Goal: Task Accomplishment & Management: Manage account settings

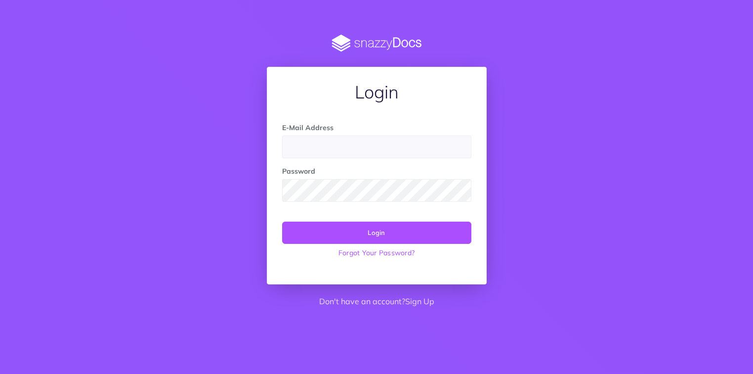
type input "[PERSON_NAME][EMAIL_ADDRESS][PERSON_NAME][DOMAIN_NAME]"
click at [450, 232] on button "Login" at bounding box center [376, 232] width 189 height 22
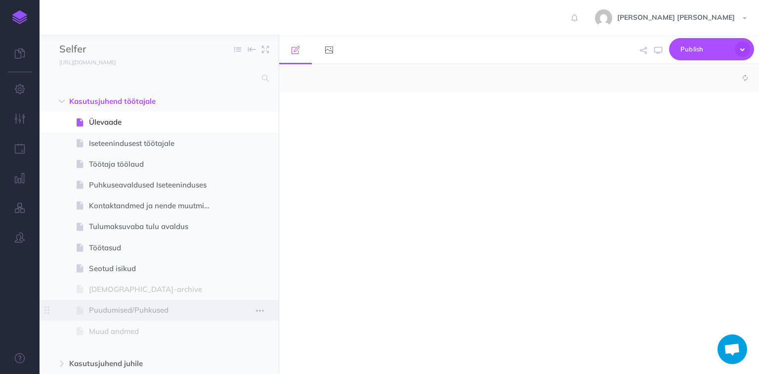
scroll to position [137, 0]
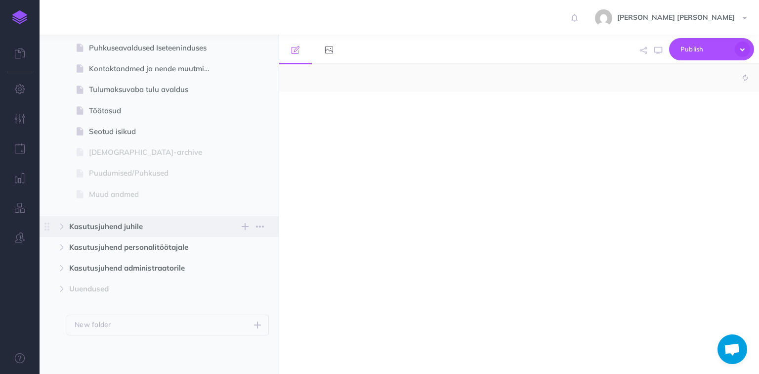
select select "null"
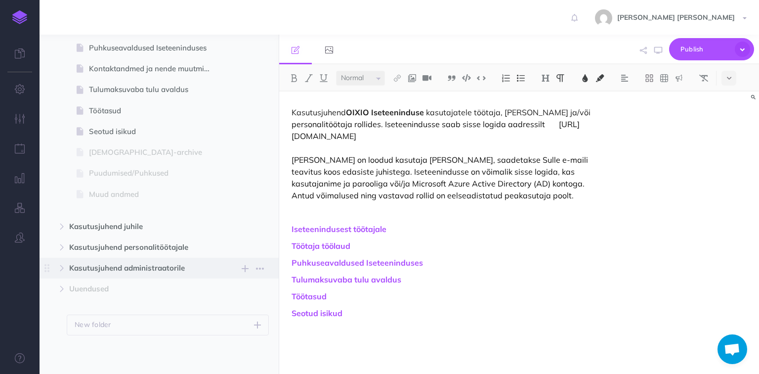
click at [111, 269] on span "Kasutusjuhend administraatorile" at bounding box center [138, 268] width 138 height 12
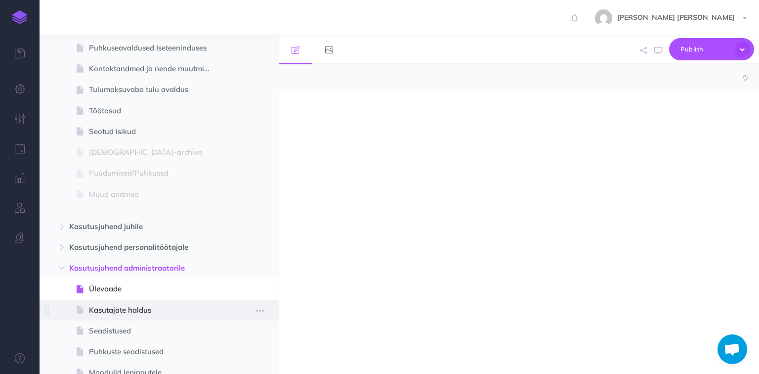
select select "null"
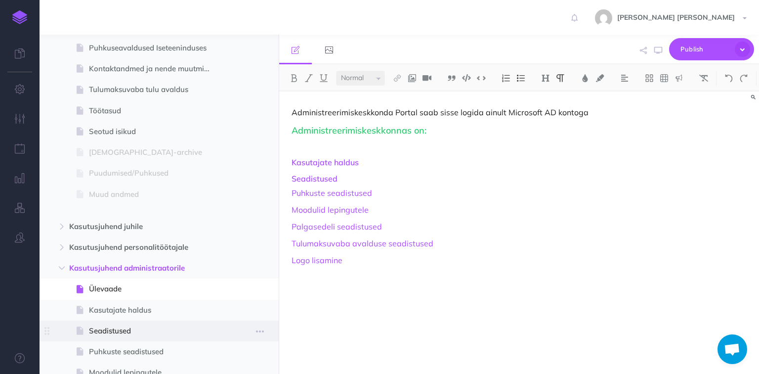
click at [107, 330] on span "Seadistused" at bounding box center [154, 331] width 130 height 12
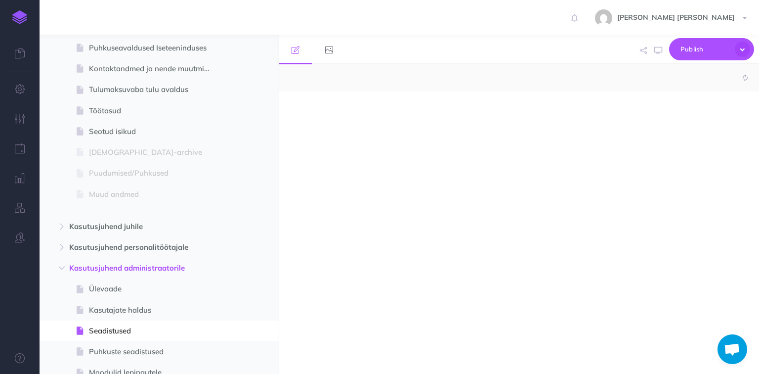
select select "null"
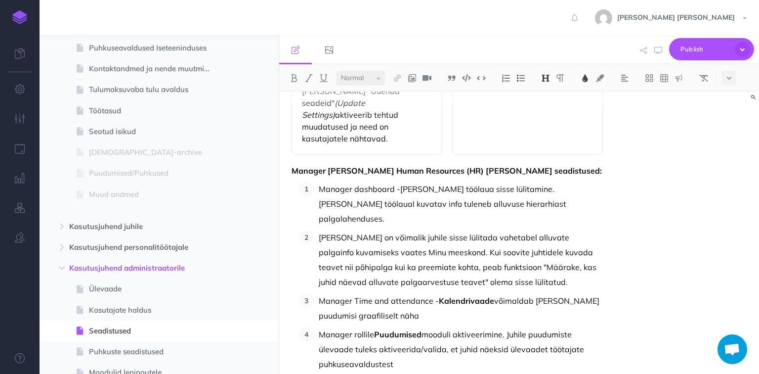
scroll to position [316, 0]
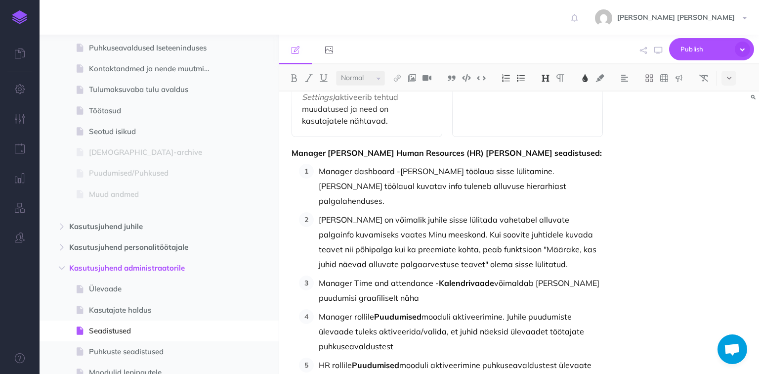
click at [352, 309] on p "Manager [PERSON_NAME] mooduli aktiveerimine. Juhile puudumiste ülevaade tuleks …" at bounding box center [461, 331] width 284 height 44
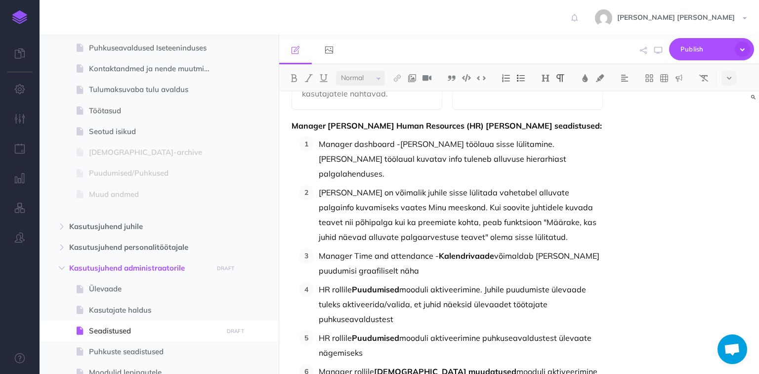
scroll to position [356, 0]
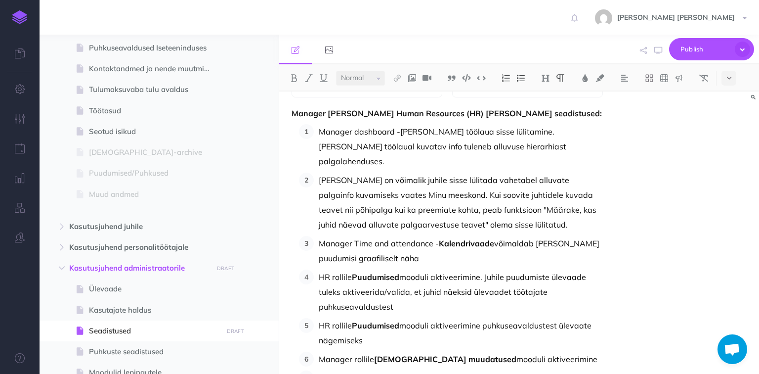
click at [505, 269] on p "HR rollile Puudumised mooduli aktiveerimine. Juhile puudumiste ülevaade tuleks …" at bounding box center [461, 291] width 284 height 44
click at [329, 318] on p "HR rollile Puudumised mooduli aktiveerimine puhkuseavaldustest ülevaate nägemis…" at bounding box center [461, 333] width 284 height 30
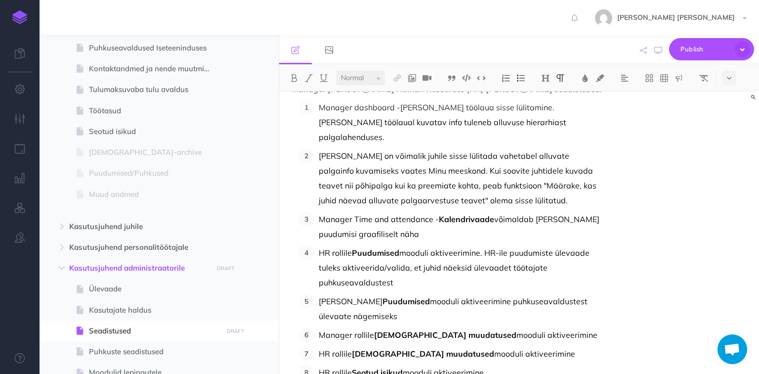
scroll to position [395, 0]
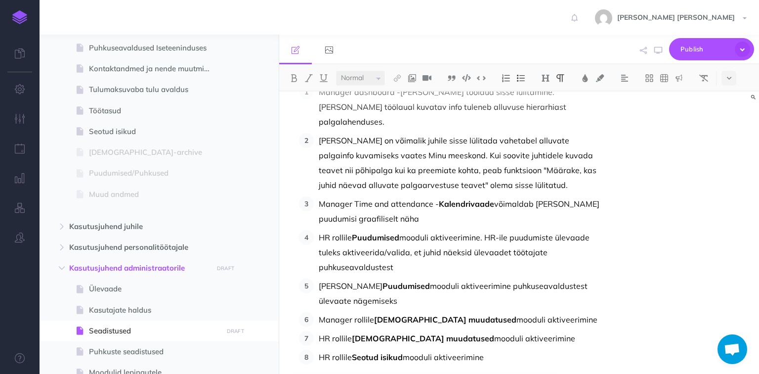
click at [351, 312] on p "Manager rollile Profiili muudatused mooduli aktiveerimine" at bounding box center [461, 319] width 284 height 15
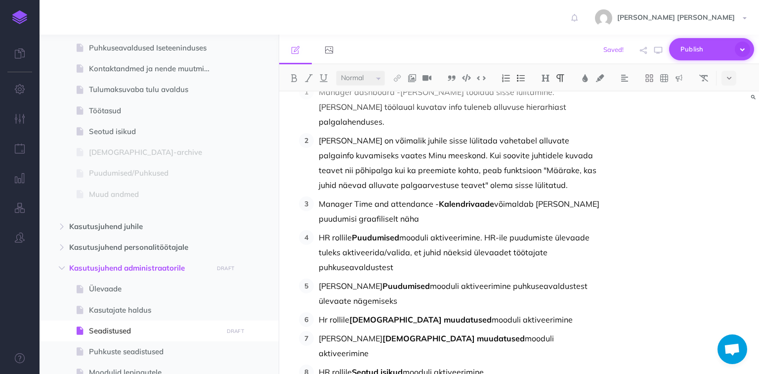
click at [708, 51] on span "Publish" at bounding box center [705, 49] width 49 height 15
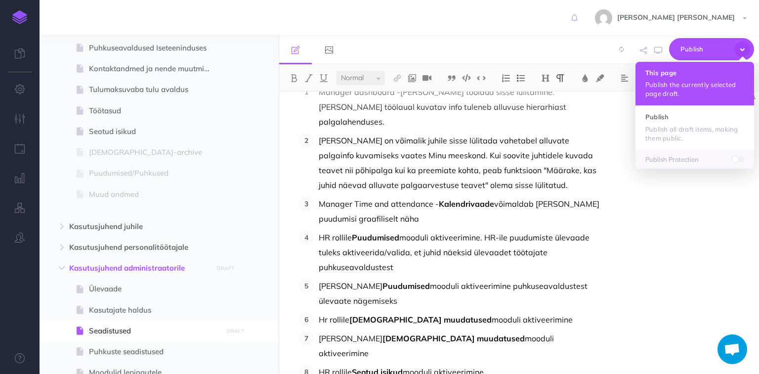
click at [700, 81] on p "Publish the currently selected page draft." at bounding box center [695, 89] width 99 height 18
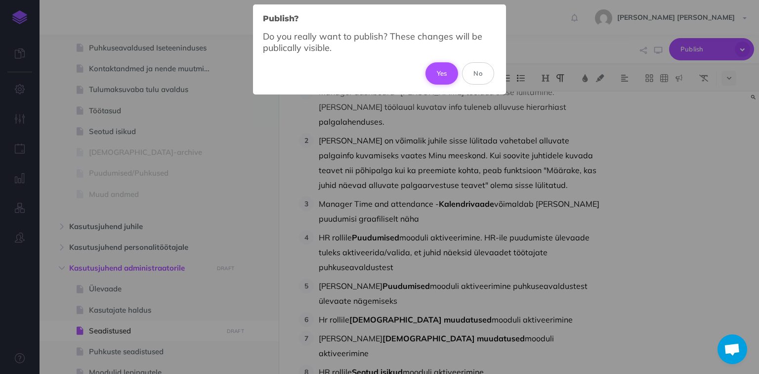
click at [434, 71] on button "Yes" at bounding box center [442, 73] width 33 height 22
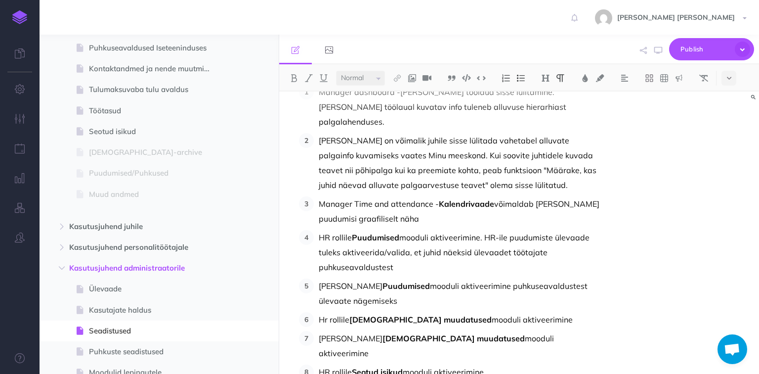
click at [326, 312] on p "Hr rollile [DEMOGRAPHIC_DATA] muudatused mooduli aktiveerimine" at bounding box center [461, 319] width 284 height 15
click at [746, 55] on icon "button" at bounding box center [742, 49] width 15 height 15
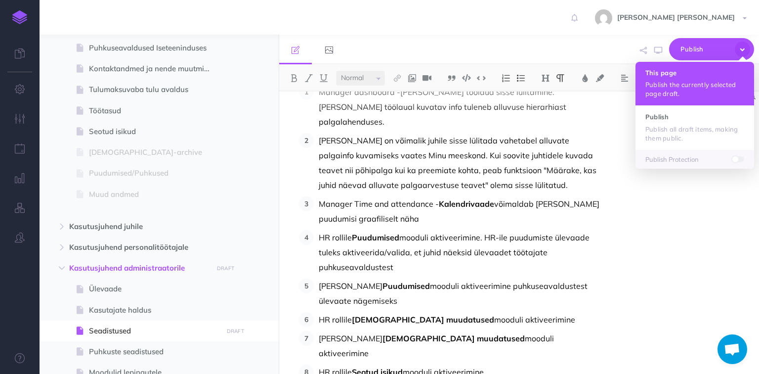
click at [694, 85] on p "Publish the currently selected page draft." at bounding box center [695, 89] width 99 height 18
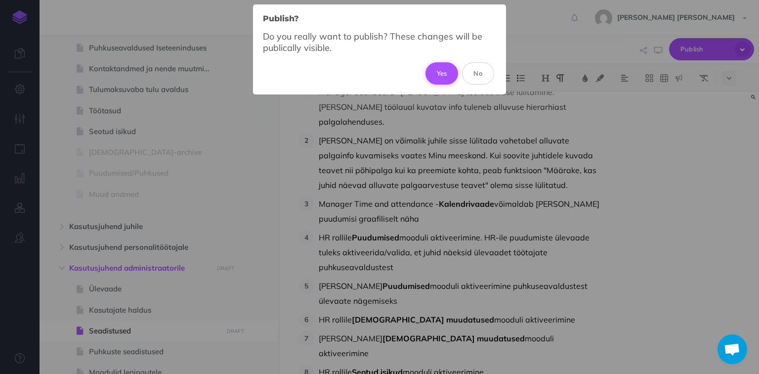
click at [433, 68] on button "Yes" at bounding box center [442, 73] width 33 height 22
